Goal: Task Accomplishment & Management: Complete application form

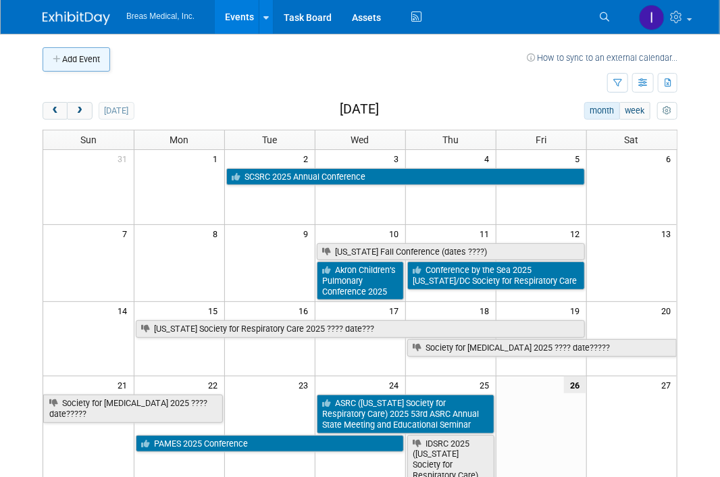
click at [88, 59] on button "Add Event" at bounding box center [77, 59] width 68 height 24
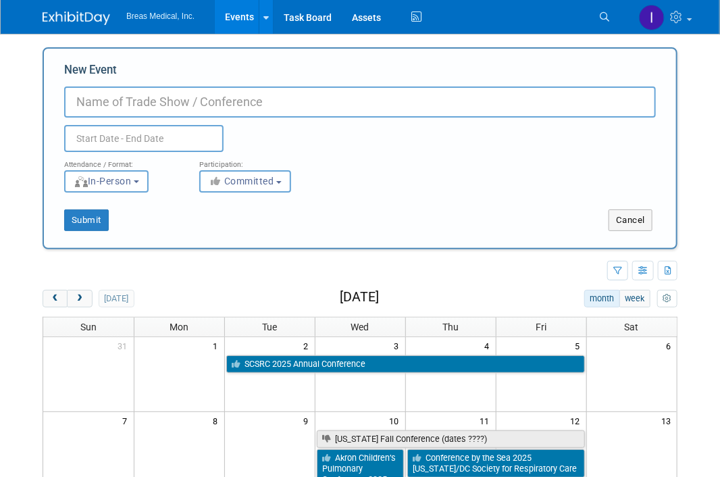
paste input "Pediatric Critical Care Symposium"
type input "Pediatric Critical Care Symposium 2025"
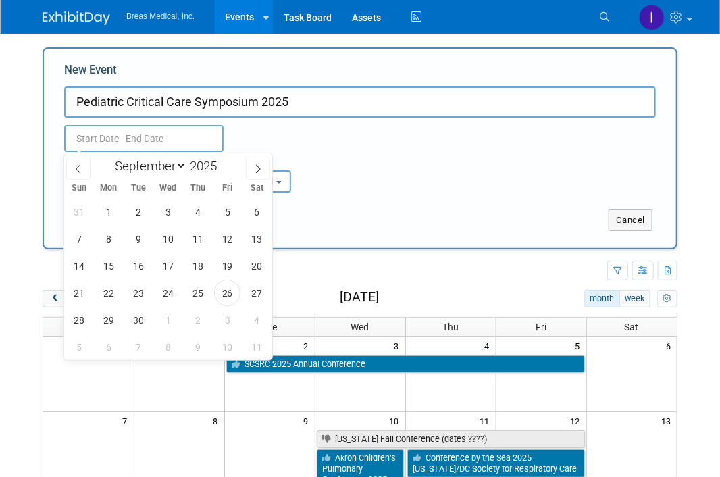
click at [160, 138] on input "text" at bounding box center [143, 138] width 159 height 27
click at [264, 169] on span at bounding box center [258, 168] width 24 height 23
select select "9"
click at [234, 213] on span "3" at bounding box center [227, 212] width 26 height 26
click at [232, 213] on span "3" at bounding box center [227, 212] width 26 height 26
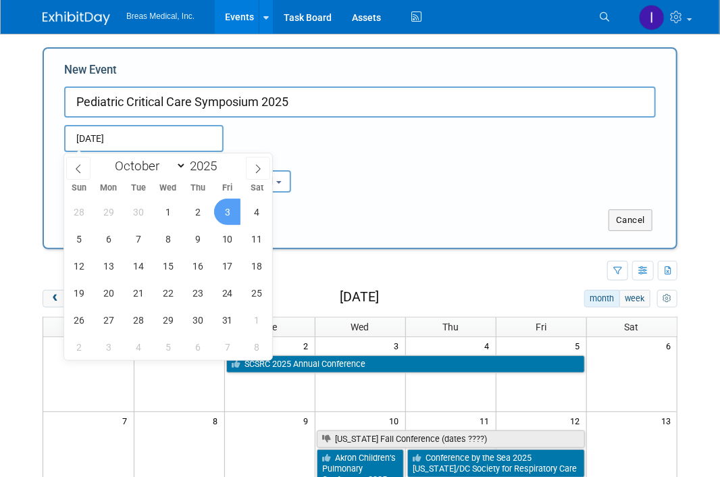
type input "[DATE] to [DATE]"
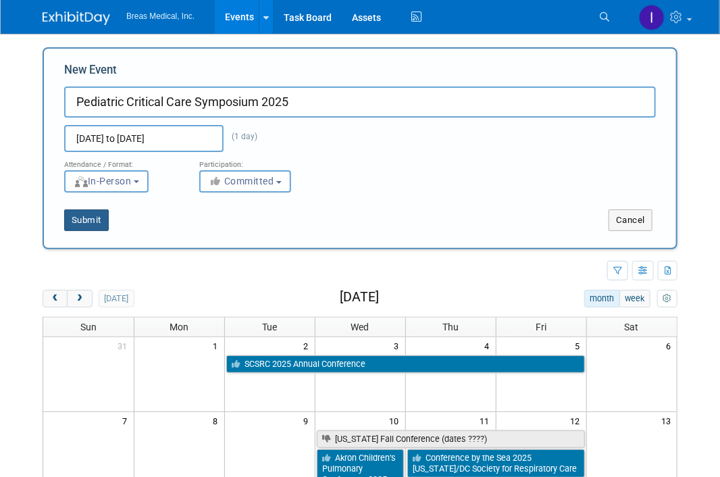
click at [82, 220] on button "Submit" at bounding box center [86, 220] width 45 height 22
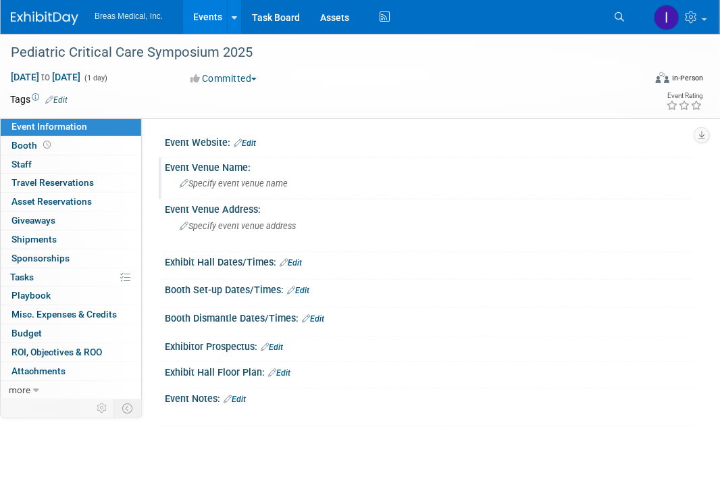
click at [267, 186] on span "Specify event venue name" at bounding box center [234, 183] width 108 height 10
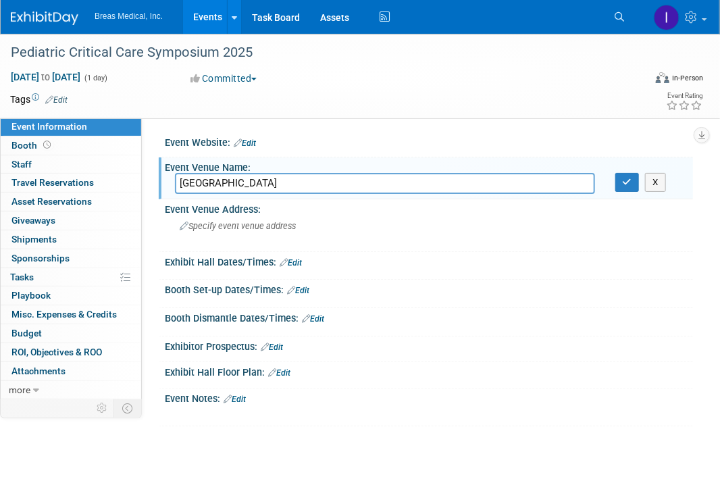
type input "Le Bonheur Children’s Hospital"
click at [635, 192] on div "Le Bonheur Children’s Hospital X" at bounding box center [429, 183] width 528 height 21
click at [629, 182] on icon "button" at bounding box center [627, 182] width 9 height 9
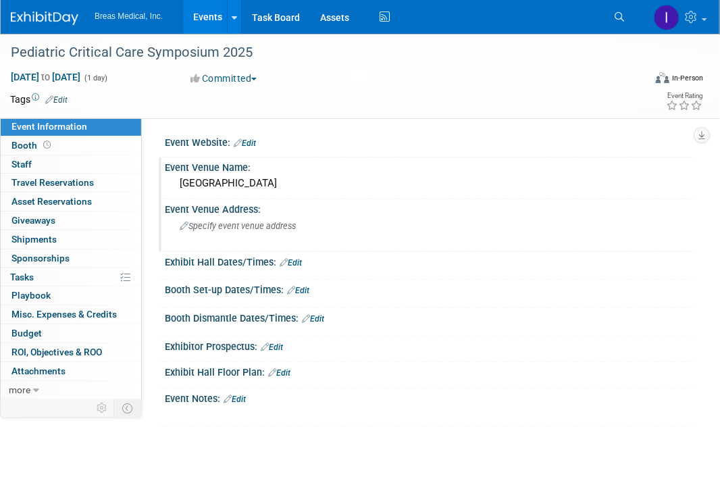
click at [238, 226] on span "Specify event venue address" at bounding box center [238, 226] width 116 height 10
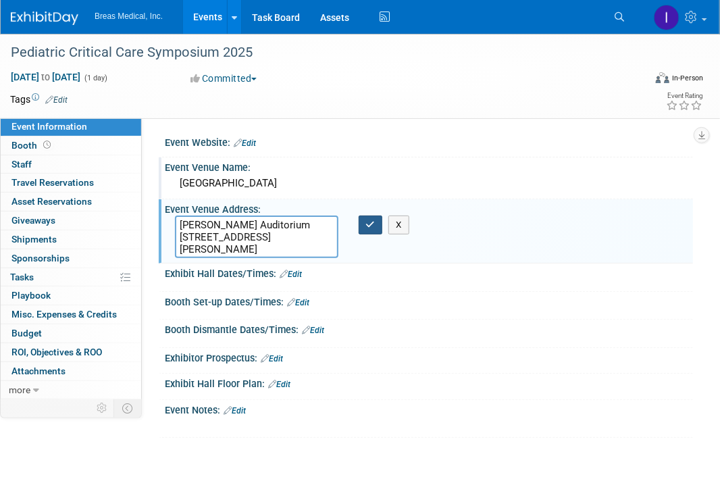
type textarea "Russell Chesney Auditorium 50 N. Dunlap St., Memphis, TN 38103"
click at [377, 222] on button "button" at bounding box center [371, 224] width 24 height 19
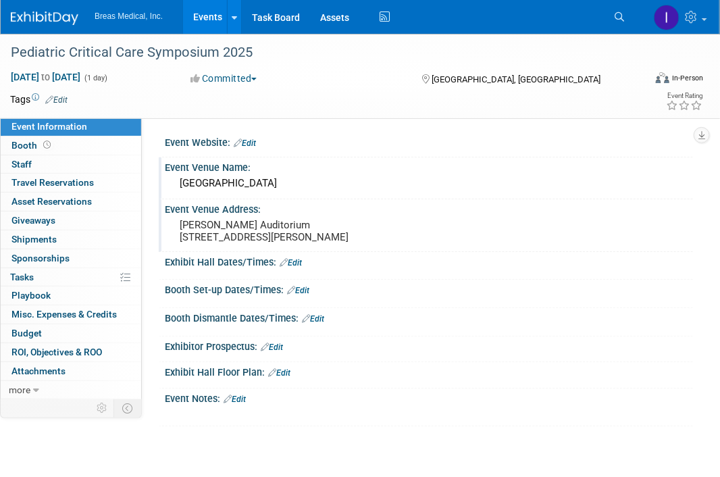
click at [406, 280] on div "Exhibit Hall Dates/Times: Edit Save Changes Cancel" at bounding box center [426, 266] width 534 height 28
click at [243, 404] on link "Edit" at bounding box center [235, 398] width 22 height 9
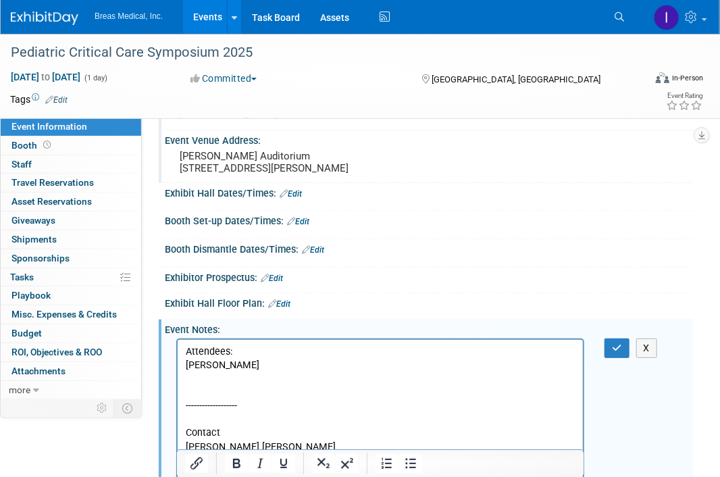
scroll to position [96, 0]
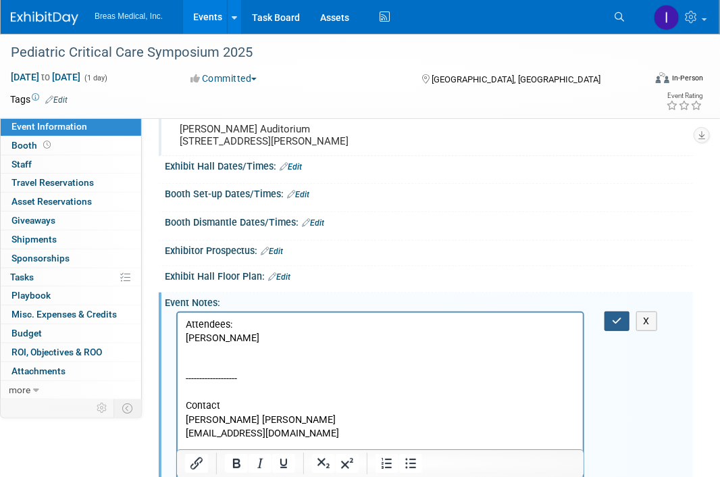
click at [616, 326] on icon "button" at bounding box center [617, 320] width 10 height 9
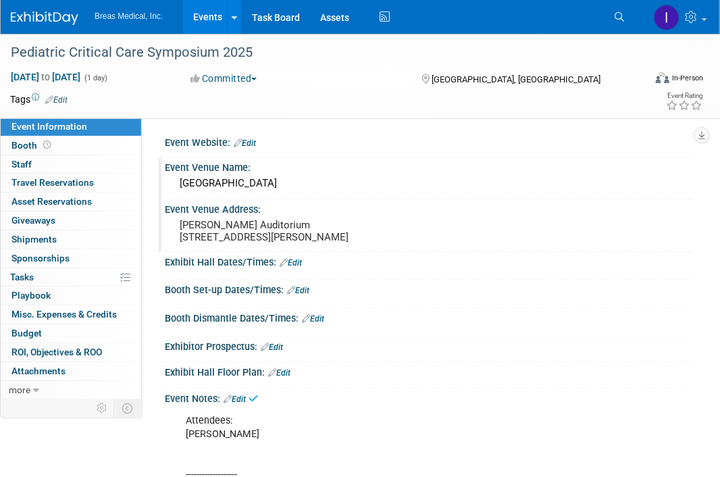
scroll to position [0, 0]
click at [297, 267] on link "Edit" at bounding box center [291, 262] width 22 height 9
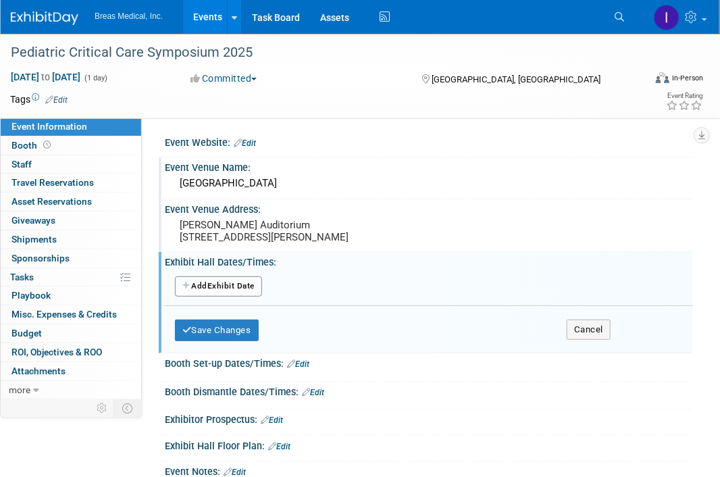
click at [213, 294] on button "Add Another Exhibit Date" at bounding box center [218, 286] width 87 height 20
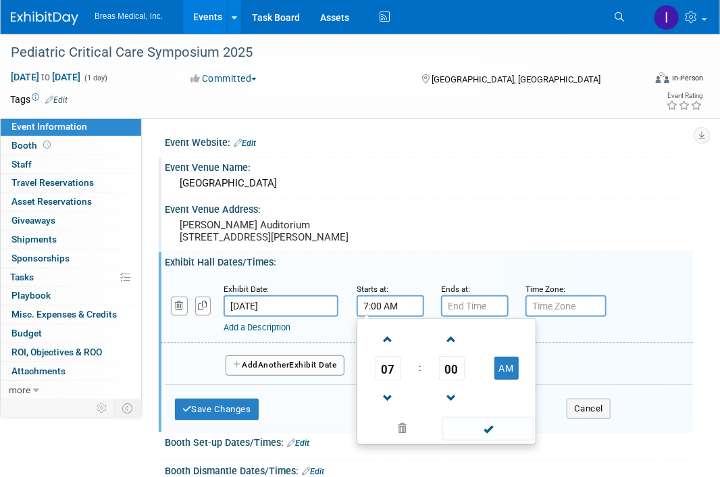
click at [412, 317] on input "7:00 AM" at bounding box center [391, 306] width 68 height 22
click at [452, 375] on span "00" at bounding box center [452, 368] width 26 height 24
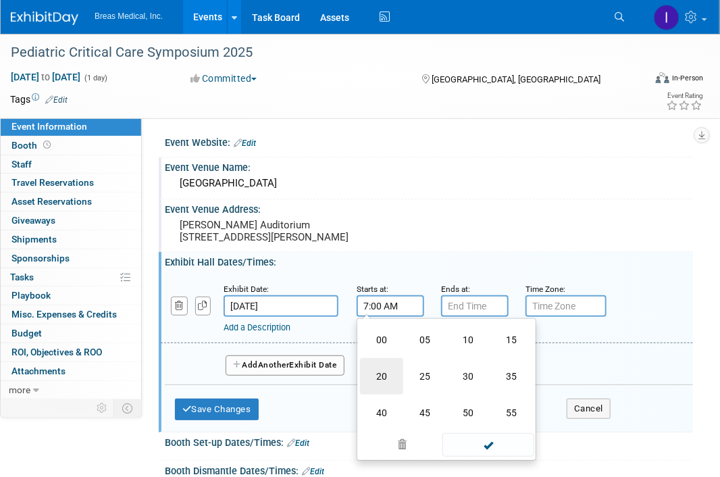
click at [384, 381] on td "20" at bounding box center [381, 376] width 43 height 36
type input "7:20 AM"
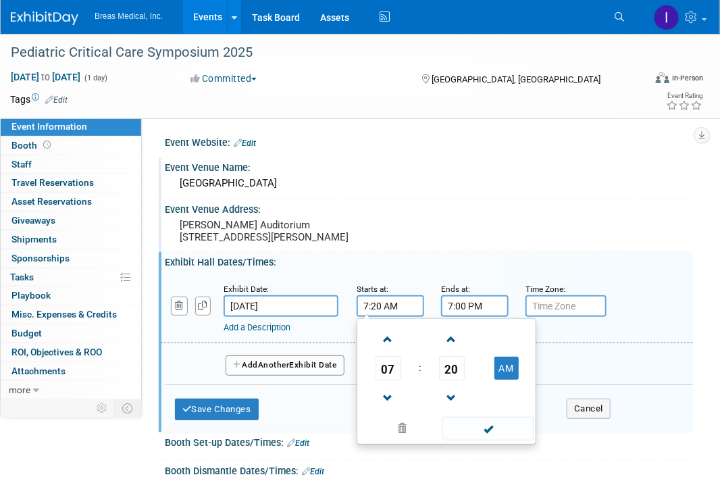
click at [480, 317] on input "7:00 PM" at bounding box center [475, 306] width 68 height 22
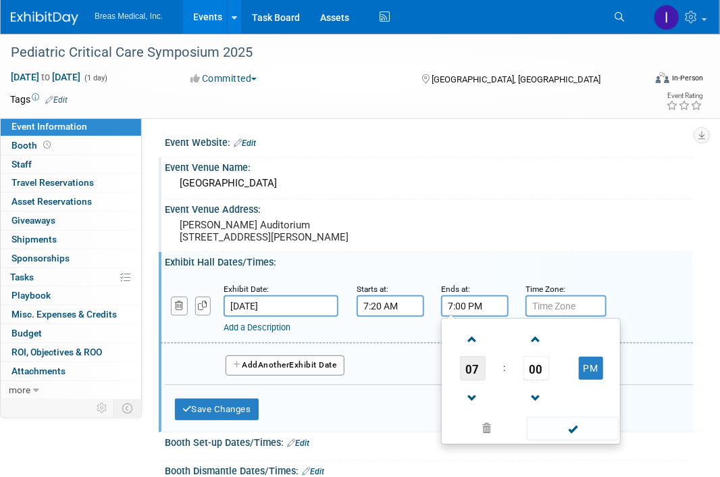
click at [477, 375] on span "07" at bounding box center [473, 368] width 26 height 24
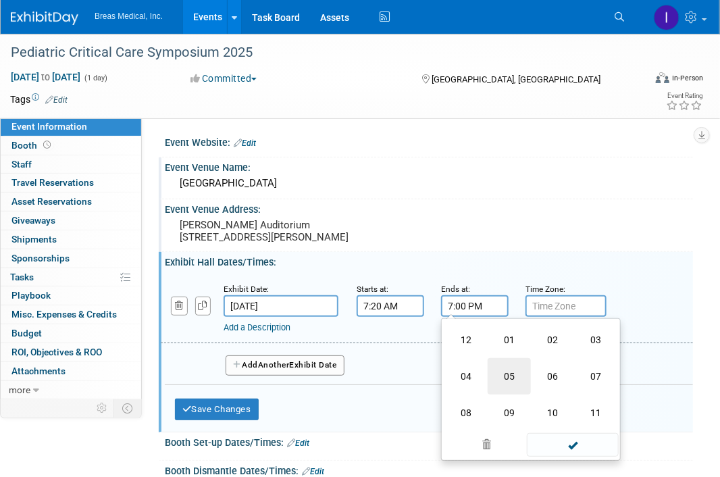
click at [511, 382] on td "05" at bounding box center [509, 376] width 43 height 36
type input "5:00 PM"
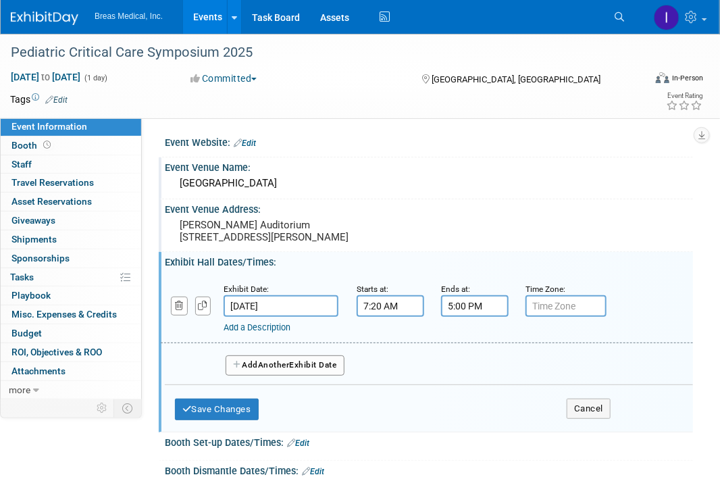
click at [274, 332] on link "Add a Description" at bounding box center [257, 327] width 67 height 10
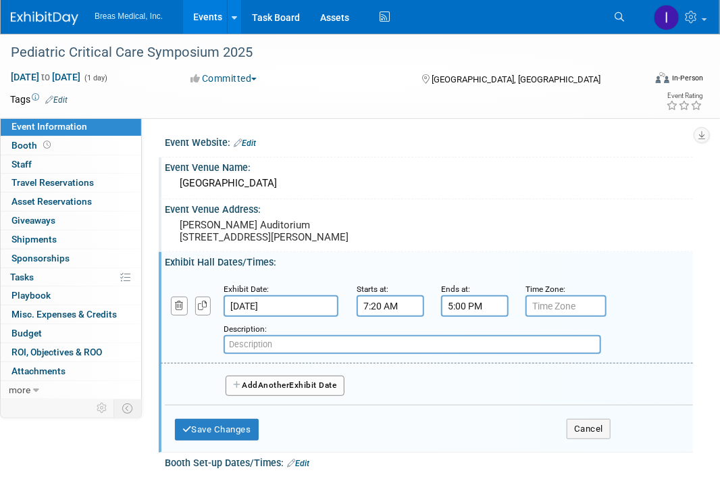
paste input "Breaks: 10 a.m., 12:20 p.m., 3:20 p.m."
type input "Breaks: 10 a.m., 12:20 p.m., 3:20 p.m."
click at [228, 437] on button "Save Changes" at bounding box center [217, 430] width 84 height 22
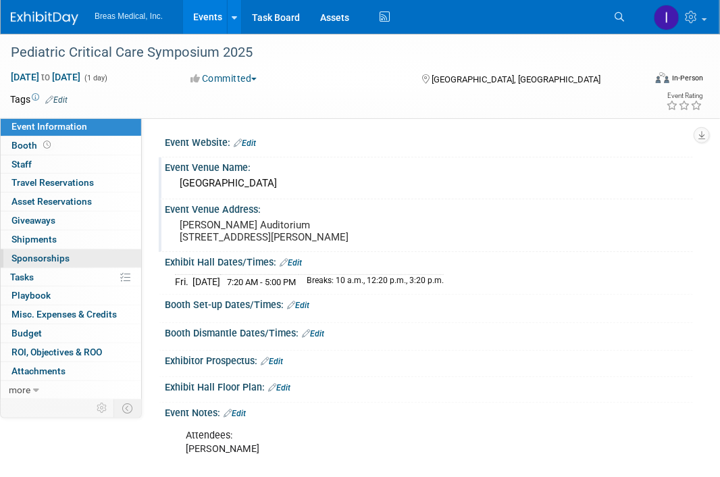
click at [34, 257] on span "Sponsorships 0" at bounding box center [40, 258] width 58 height 11
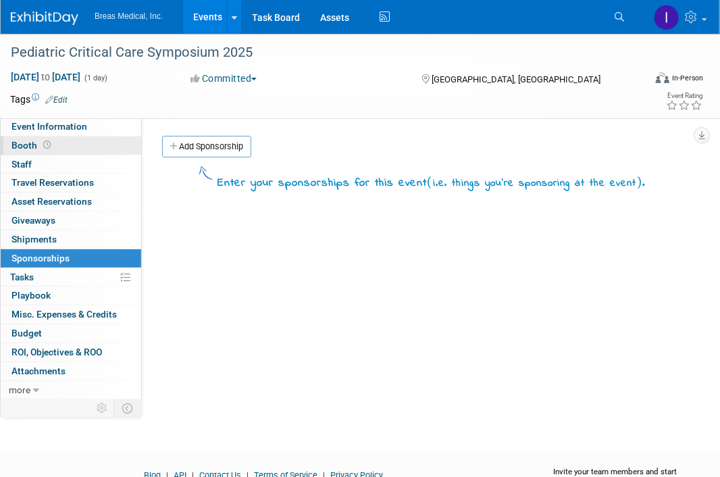
click at [30, 145] on span "Booth" at bounding box center [32, 145] width 42 height 11
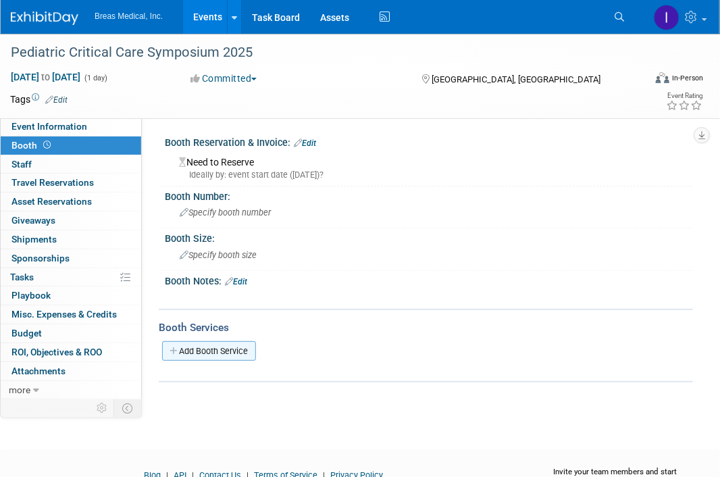
click at [233, 345] on link "Add Booth Service" at bounding box center [209, 351] width 94 height 20
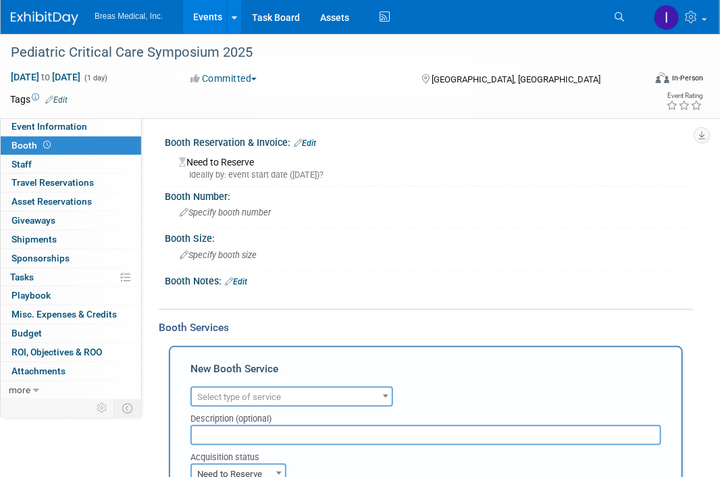
click at [247, 277] on link "Edit" at bounding box center [236, 281] width 22 height 9
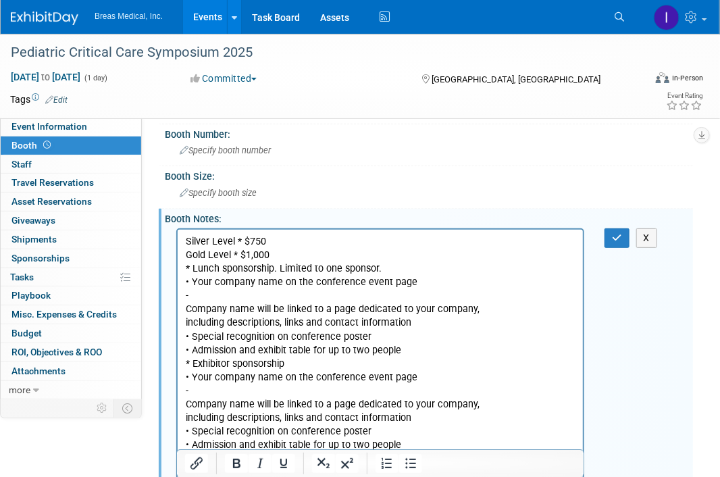
click at [434, 296] on p "Silver Level * $750 Gold Level * $1,000 * Lunch sponsorship. Limited to one spo…" at bounding box center [380, 342] width 390 height 217
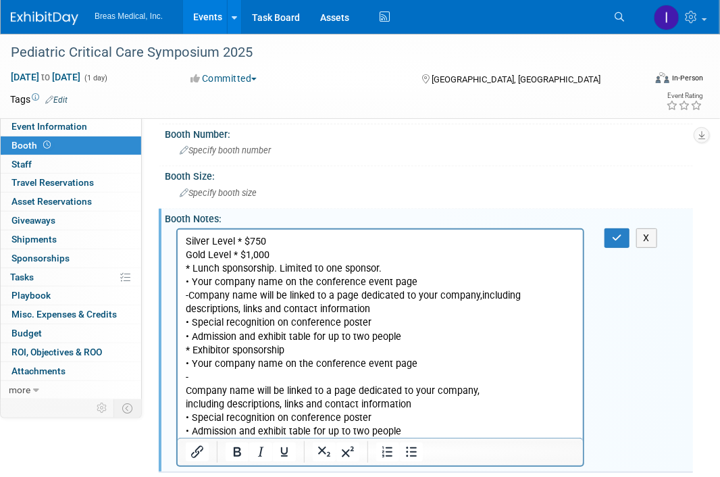
click at [242, 253] on p "Silver Level * $750 Gold Level * $1,000 * Lunch sponsorship. Limited to one spo…" at bounding box center [380, 335] width 390 height 203
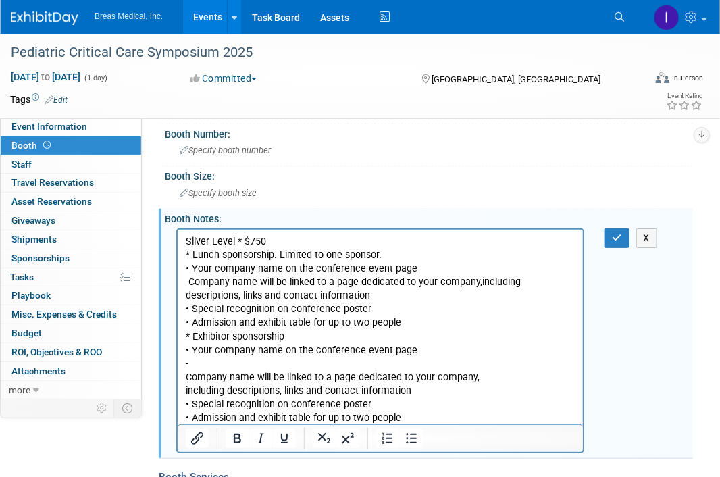
click at [241, 240] on p "Silver Level * $750 * Lunch sponsorship. Limited to one sponsor. • Your company…" at bounding box center [380, 329] width 390 height 190
click at [267, 256] on p "Silver Level * $750 * Lunch sponsorship. Limited to one sponsor. • Your company…" at bounding box center [380, 329] width 390 height 190
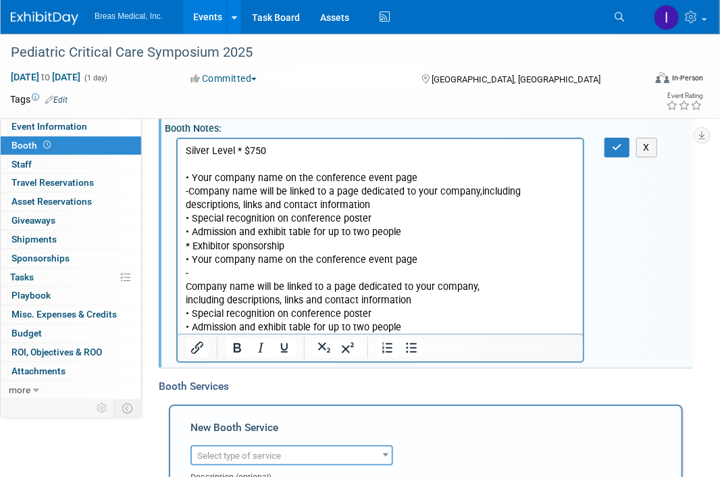
scroll to position [130, 0]
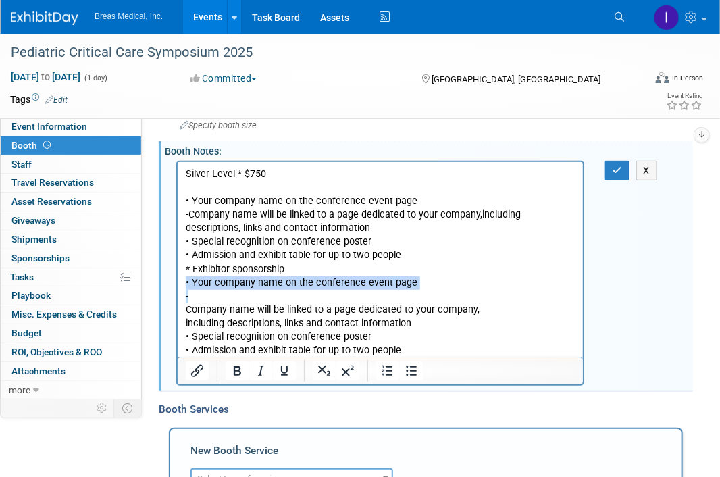
drag, startPoint x: 201, startPoint y: 295, endPoint x: 348, endPoint y: 442, distance: 207.3
click at [177, 286] on html "Silver Level * $750 • Your company name on the conference event page - Company …" at bounding box center [379, 258] width 405 height 195
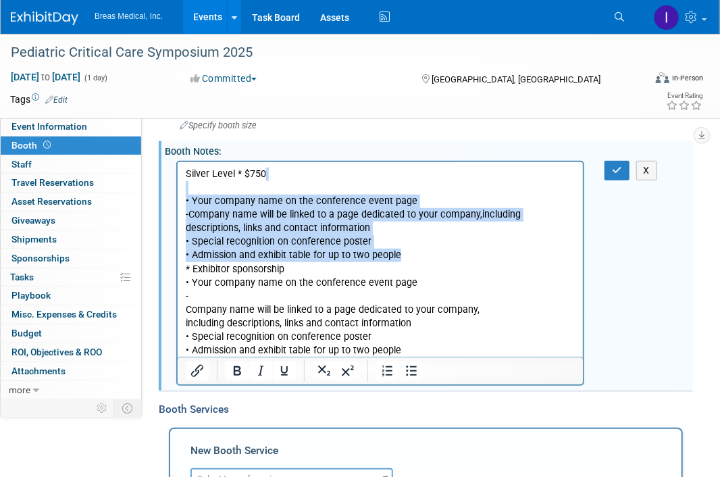
drag, startPoint x: 407, startPoint y: 254, endPoint x: 178, endPoint y: 193, distance: 237.5
click at [178, 193] on html "Silver Level * $750 • Your company name on the conference event page - Company …" at bounding box center [379, 258] width 405 height 195
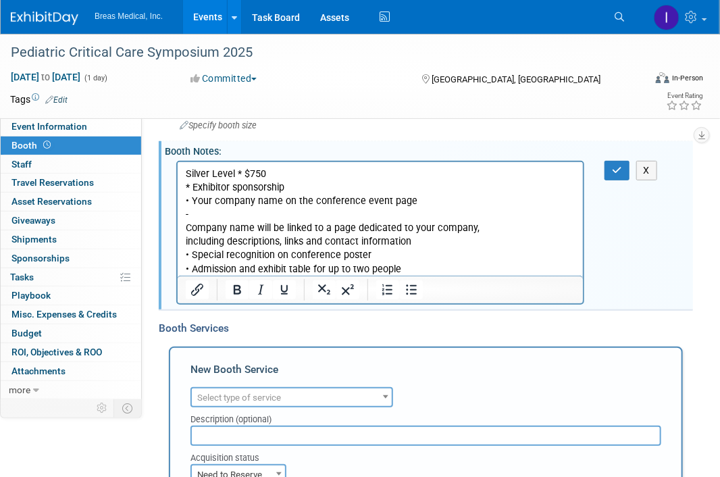
click at [180, 227] on html "Silver Level * $750 * Exhibitor sponsorship • Your company name on the conferen…" at bounding box center [379, 218] width 405 height 114
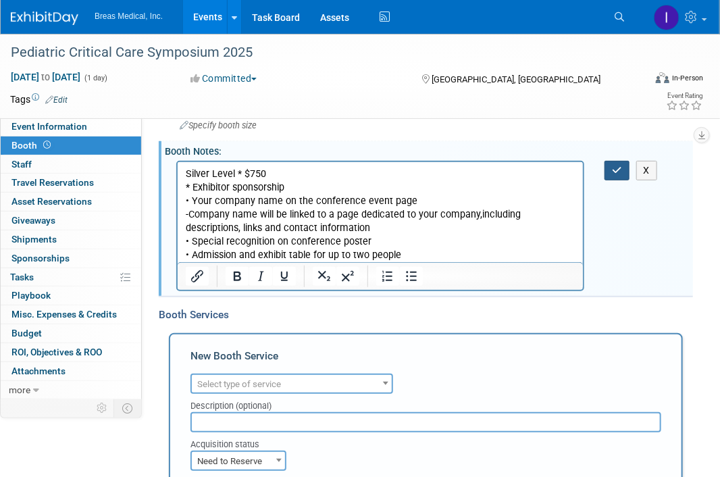
click at [609, 174] on button "button" at bounding box center [616, 171] width 25 height 20
